Goal: Find contact information: Find contact information

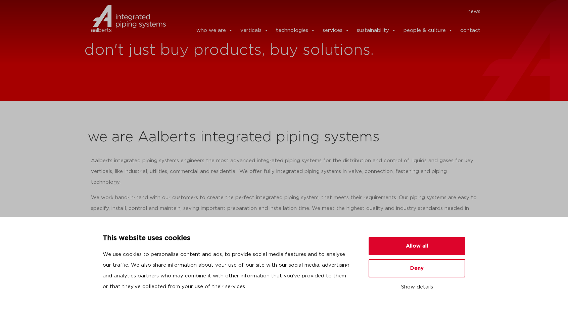
click at [455, 172] on p "Aalberts integrated piping systems engineers the most advanced integrated pipin…" at bounding box center [284, 171] width 386 height 32
click at [468, 26] on link "contact" at bounding box center [470, 30] width 20 height 13
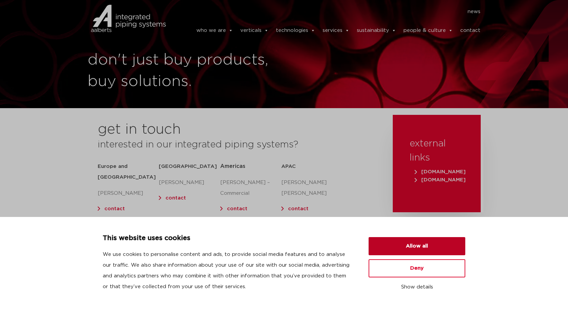
click at [410, 252] on button "Allow all" at bounding box center [416, 246] width 97 height 18
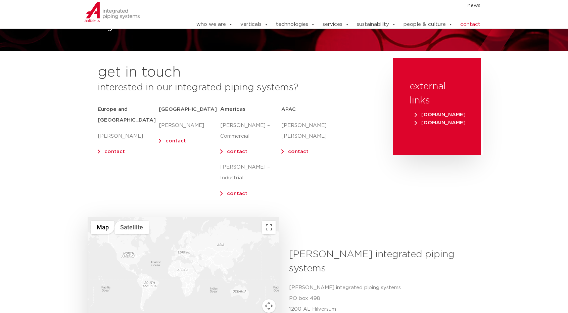
scroll to position [201, 0]
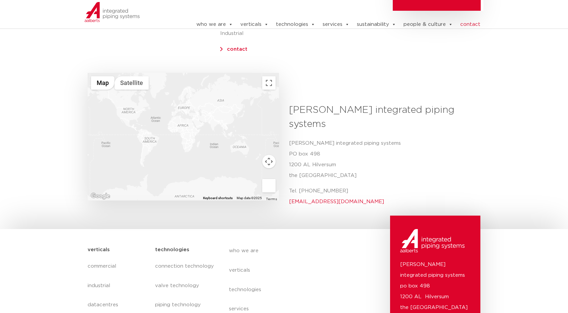
drag, startPoint x: 29, startPoint y: 214, endPoint x: 37, endPoint y: 214, distance: 7.7
click at [408, 150] on p "Aalberts integrated piping systems PO box 498 1200 AL Hilversum the Netherlands" at bounding box center [382, 159] width 186 height 43
